Goal: Information Seeking & Learning: Learn about a topic

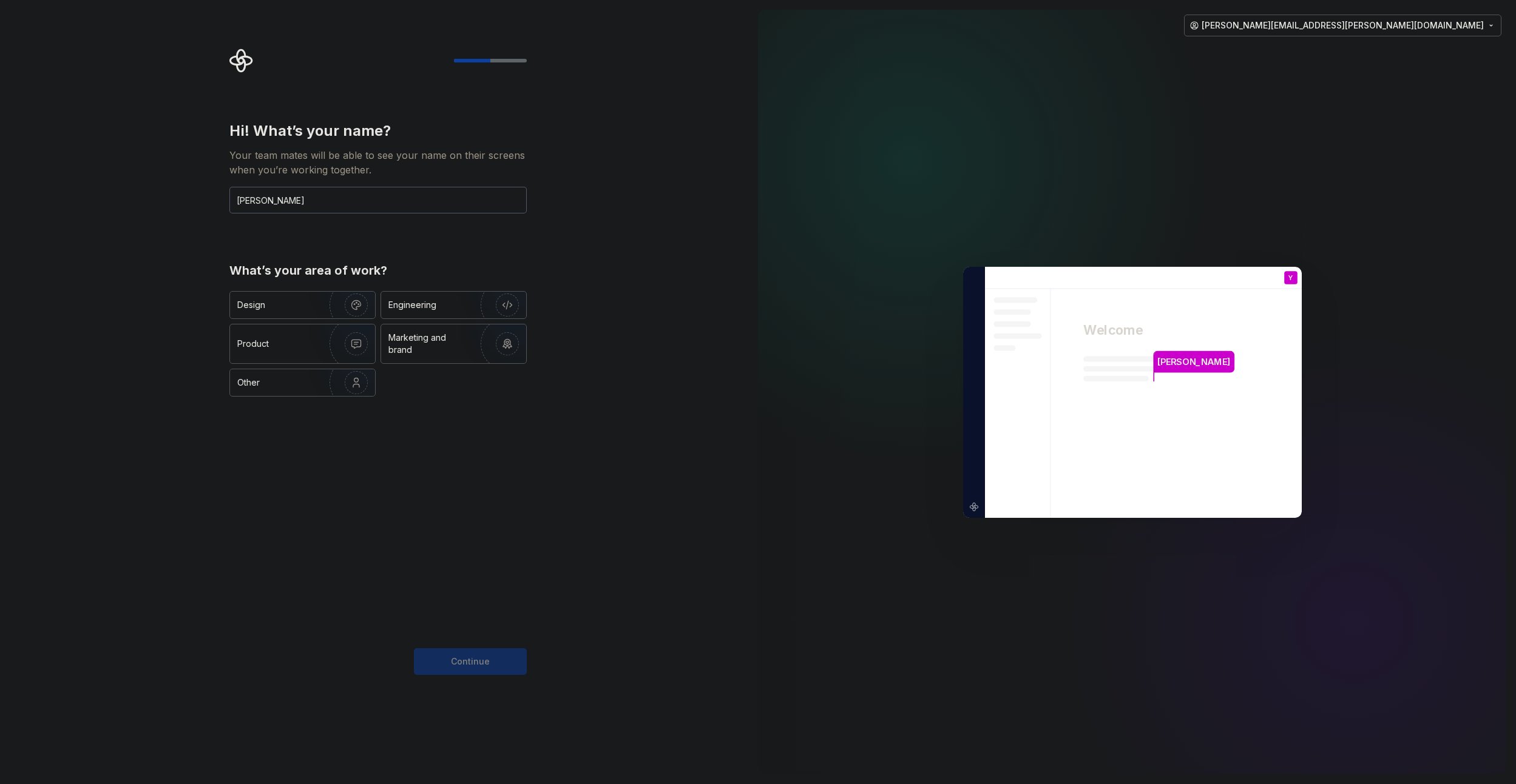
type input "[PERSON_NAME]"
click at [553, 520] on div "Hi! What’s your name? Your team mates will be able to see your name on their sc…" at bounding box center [374, 392] width 748 height 784
click at [310, 336] on img "button" at bounding box center [349, 344] width 78 height 81
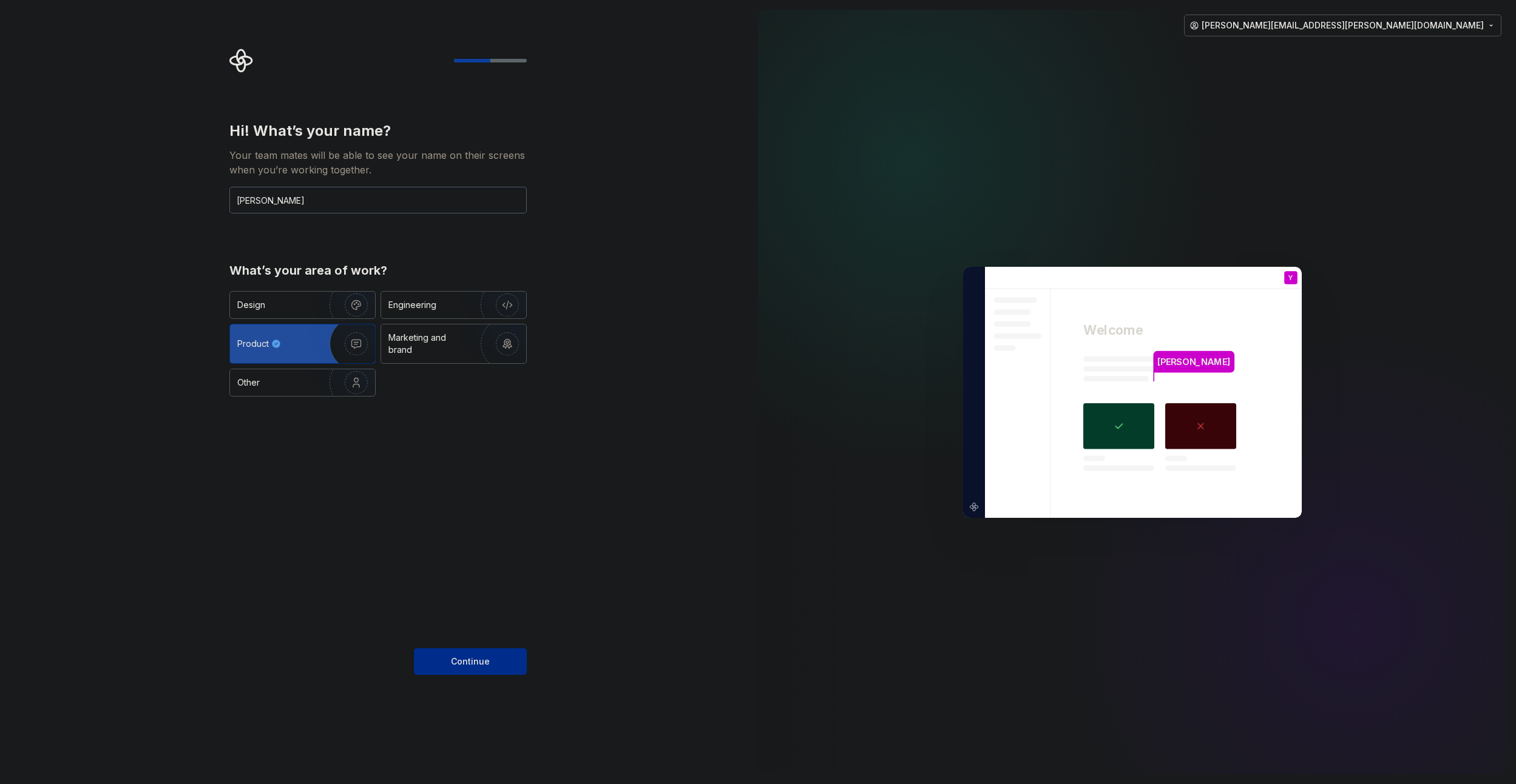
click at [483, 662] on span "Continue" at bounding box center [470, 662] width 39 height 12
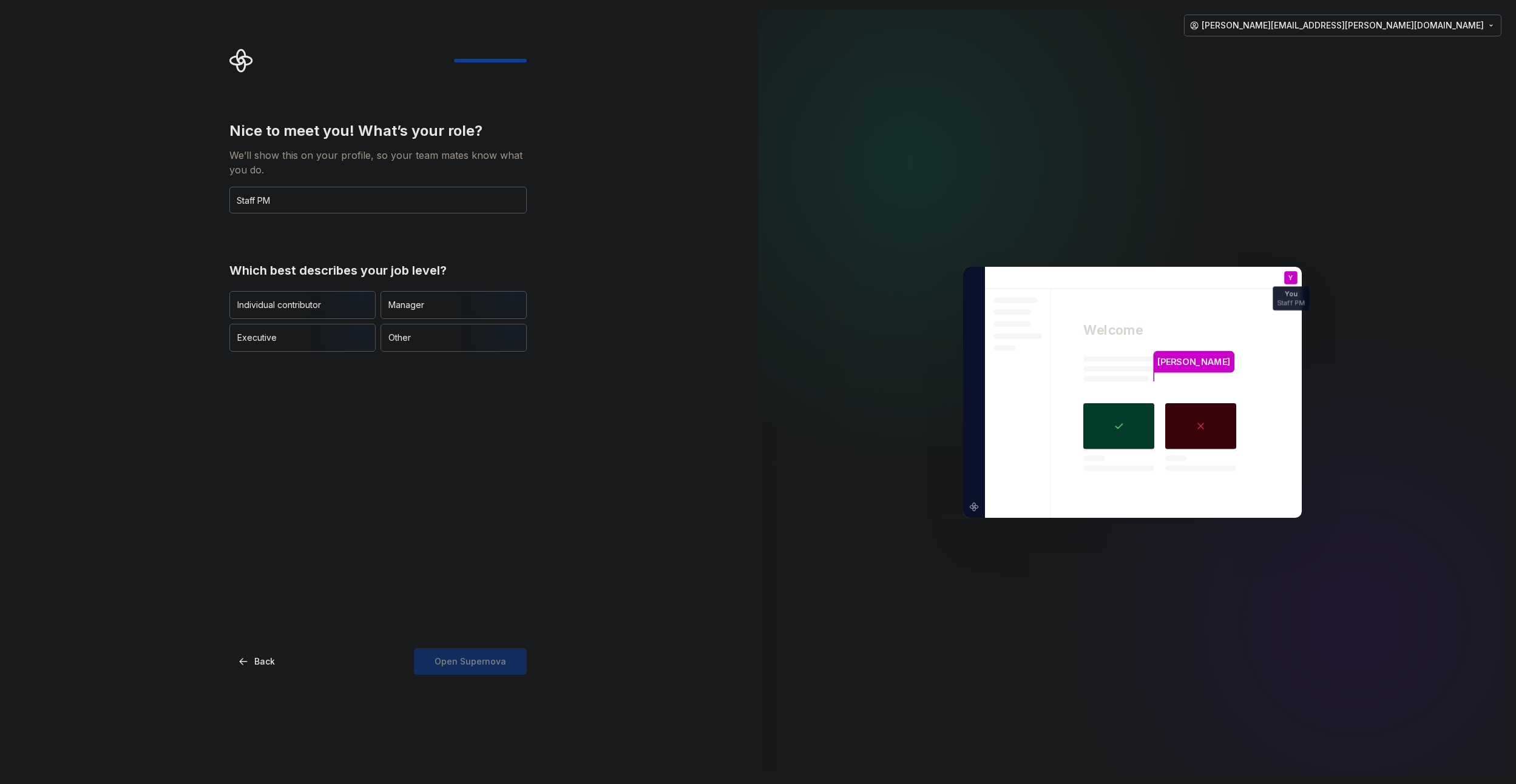
type input "Staff PM"
click at [464, 670] on div "Open Supernova" at bounding box center [470, 661] width 113 height 26
click at [326, 297] on img "button" at bounding box center [346, 320] width 78 height 81
click at [509, 668] on button "Open Supernova" at bounding box center [470, 661] width 113 height 26
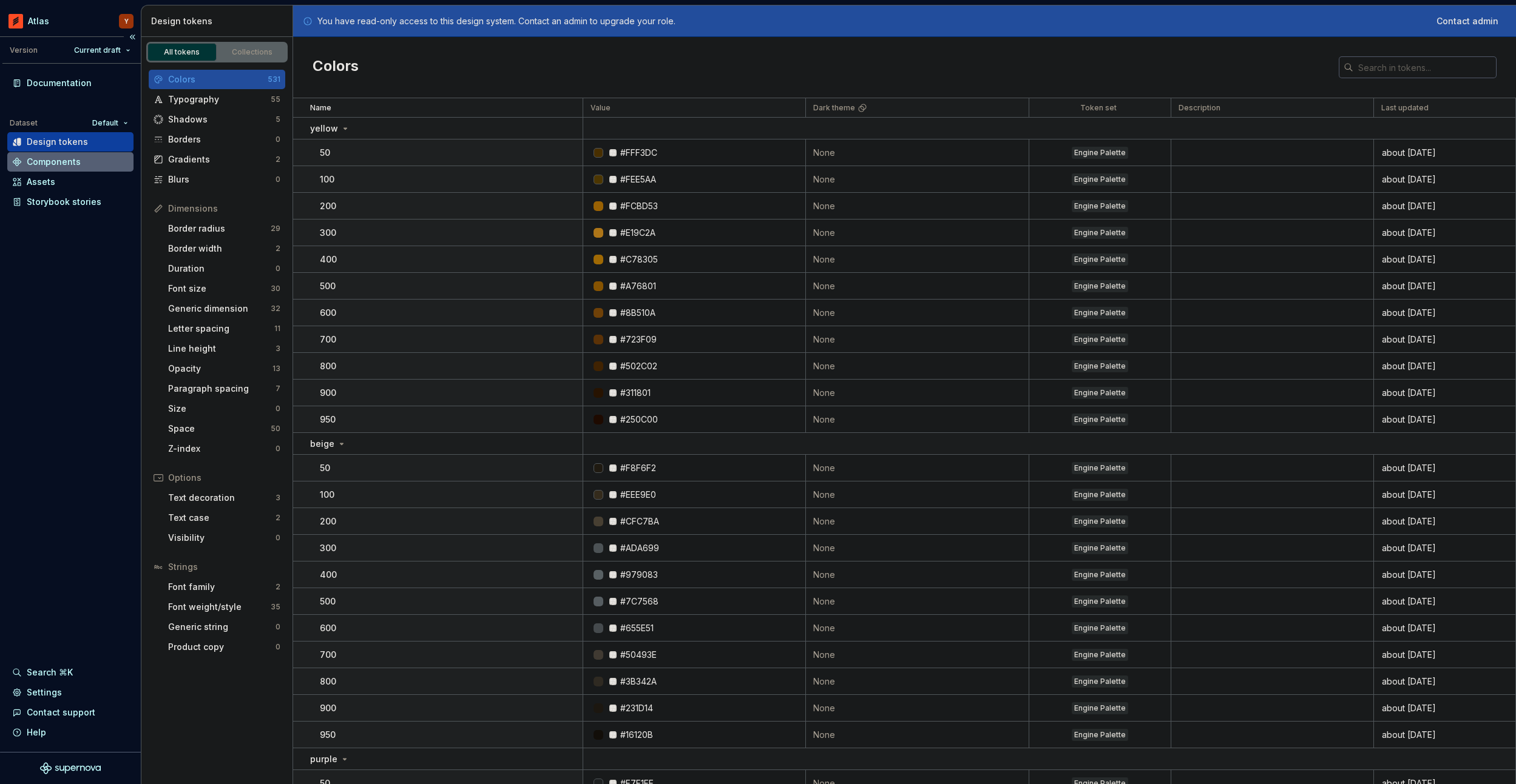
click at [44, 166] on div "Components" at bounding box center [54, 162] width 54 height 12
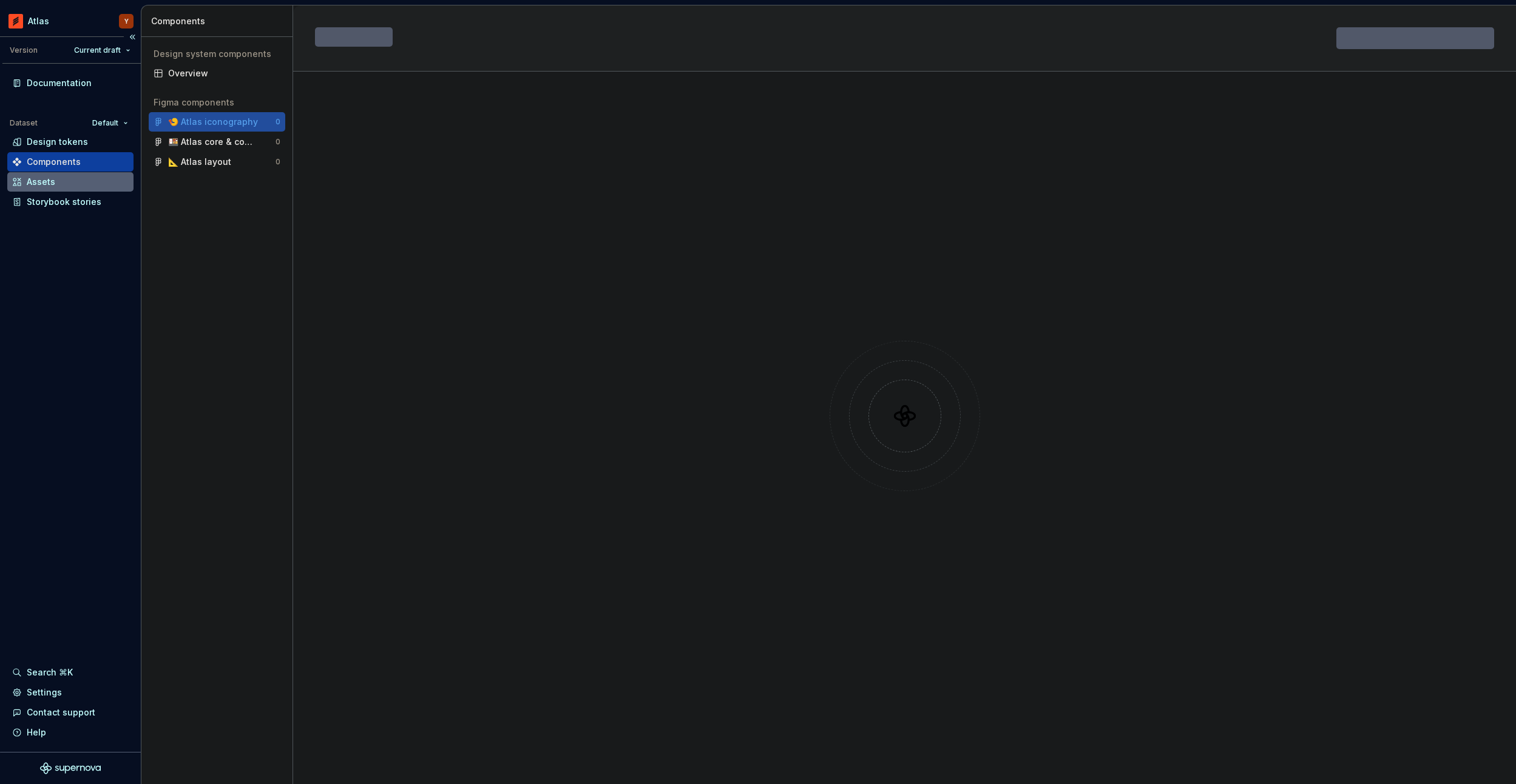
click at [46, 186] on div "Assets" at bounding box center [41, 182] width 28 height 12
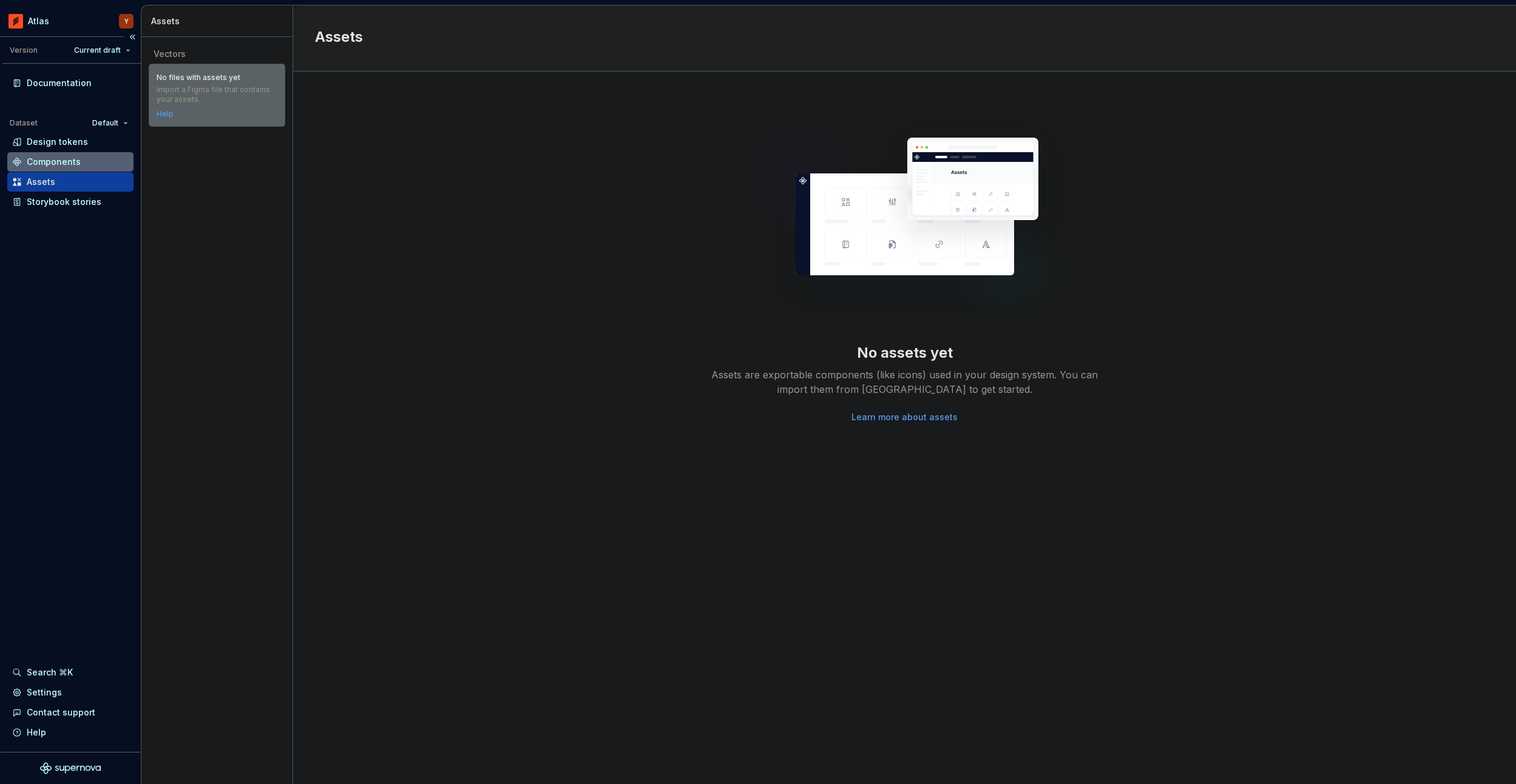
click at [54, 159] on div "Components" at bounding box center [54, 162] width 54 height 12
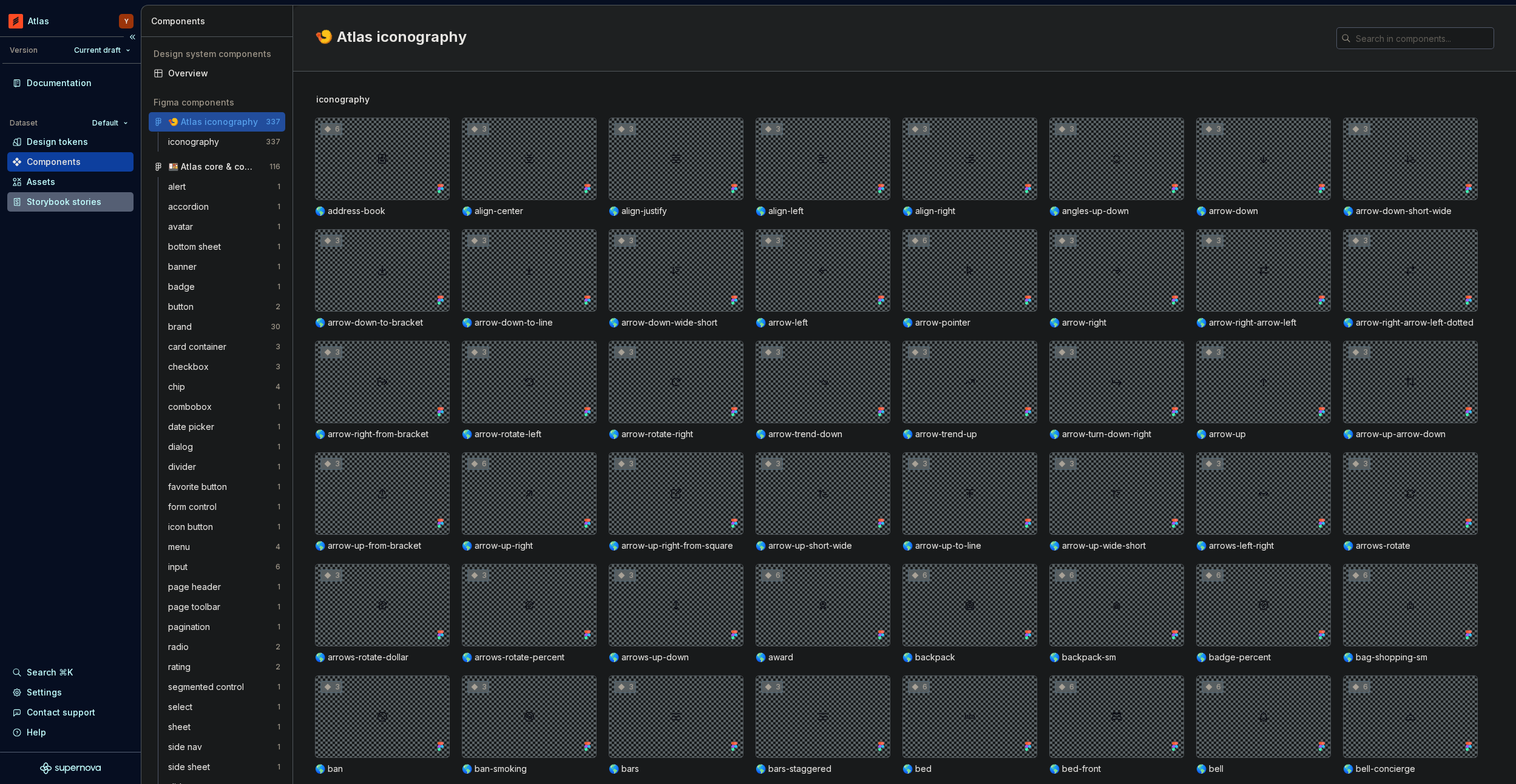
click at [47, 205] on div "Storybook stories" at bounding box center [63, 202] width 75 height 12
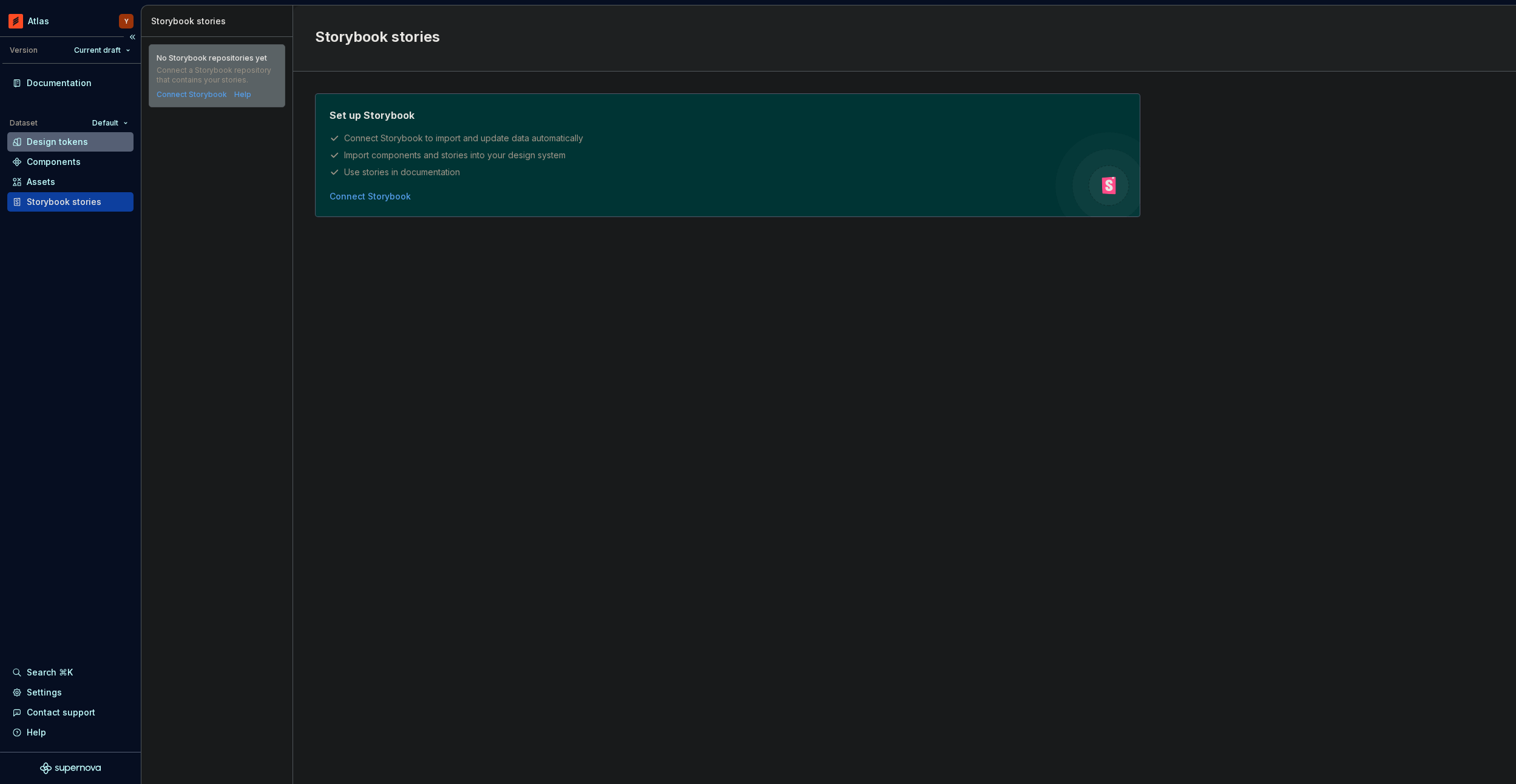
click at [57, 137] on div "Design tokens" at bounding box center [57, 142] width 62 height 12
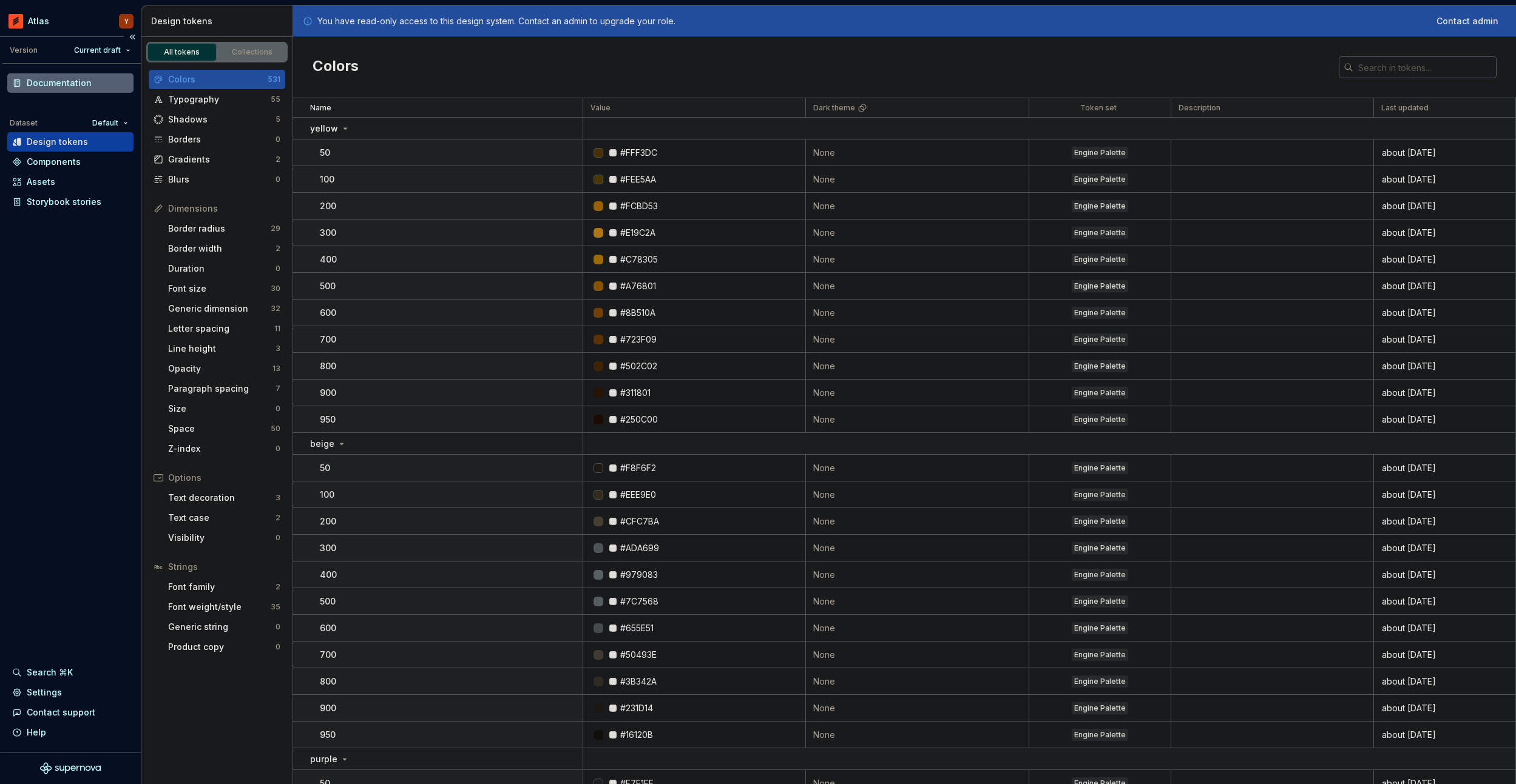
click at [50, 81] on div "Documentation" at bounding box center [58, 83] width 65 height 12
click at [51, 81] on div "Documentation" at bounding box center [58, 83] width 65 height 12
